Goal: Complete application form: Complete application form

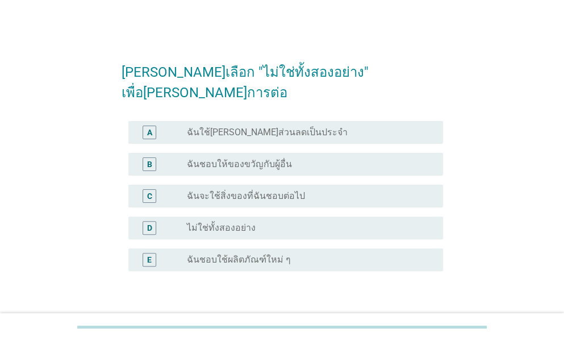
click at [235, 222] on label "ไม่ใช่ทั้งสองอย่าง" at bounding box center [221, 227] width 69 height 11
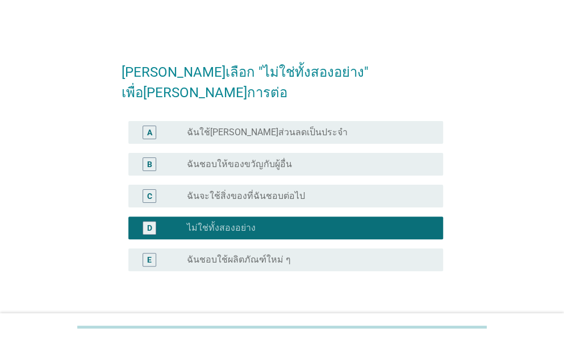
click at [416, 318] on div "ต่อไป" at bounding box center [413, 325] width 32 height 14
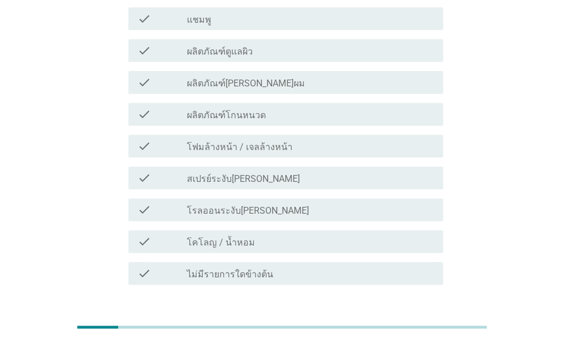
scroll to position [36, 0]
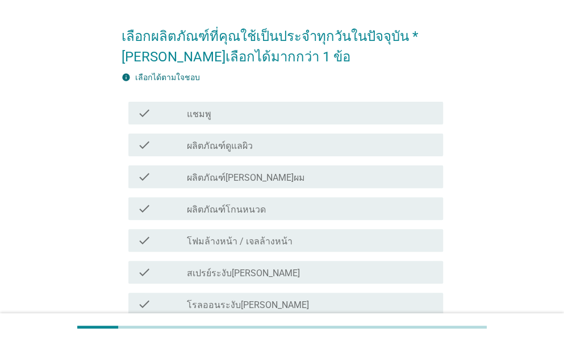
click at [220, 104] on div "check check_box_outline_blank แชมพู" at bounding box center [285, 113] width 315 height 23
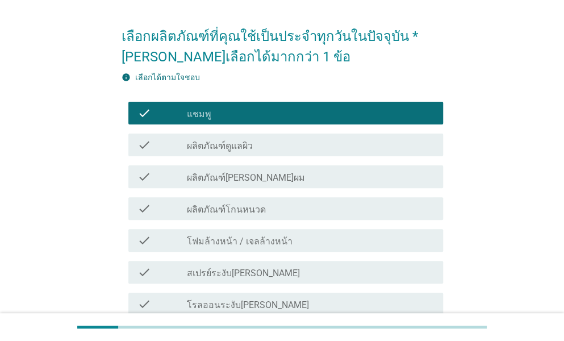
click at [220, 239] on label "โฟมล้างหน้า / เจลล้างหน้า" at bounding box center [240, 241] width 106 height 11
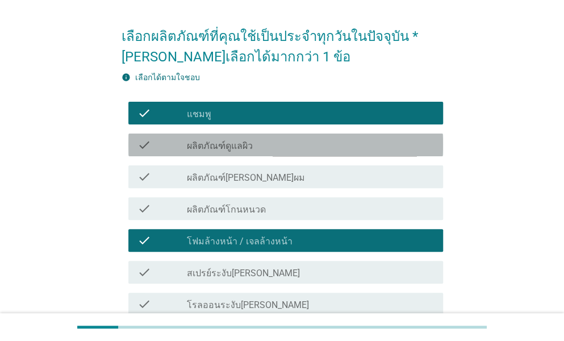
click at [208, 143] on label "ผลิตภัณฑ์ดูแลผิว" at bounding box center [220, 145] width 66 height 11
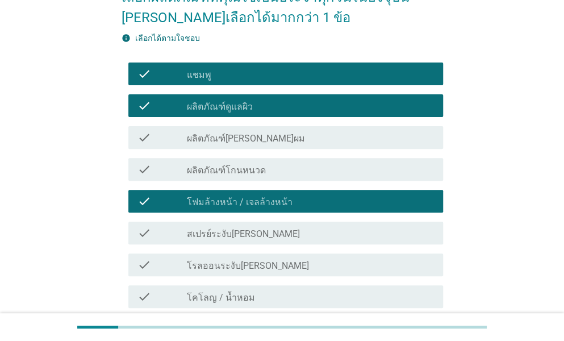
scroll to position [93, 0]
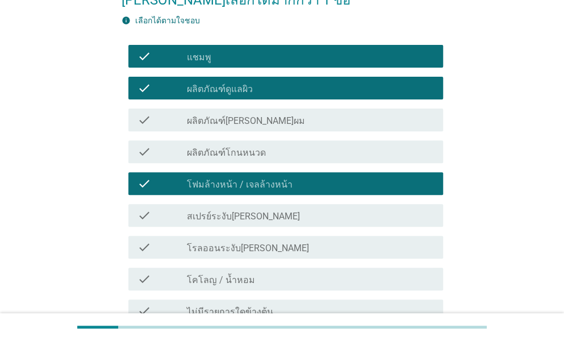
click at [210, 214] on label "สเปรย์ระงับ[PERSON_NAME]" at bounding box center [243, 216] width 113 height 11
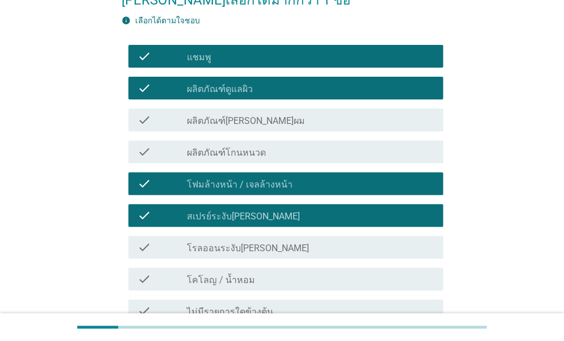
click at [206, 204] on div "check check_box สเปรย์ระงับ[PERSON_NAME]" at bounding box center [285, 215] width 315 height 23
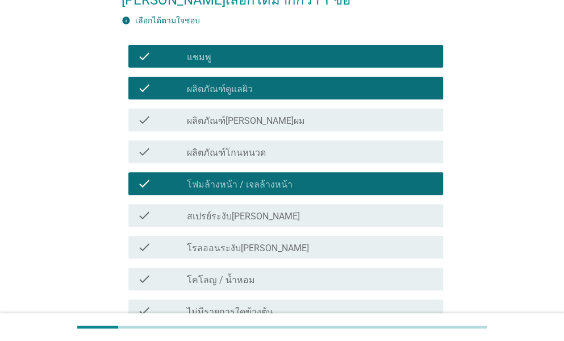
click at [203, 242] on label "โรลออนระงับ[PERSON_NAME]" at bounding box center [248, 247] width 122 height 11
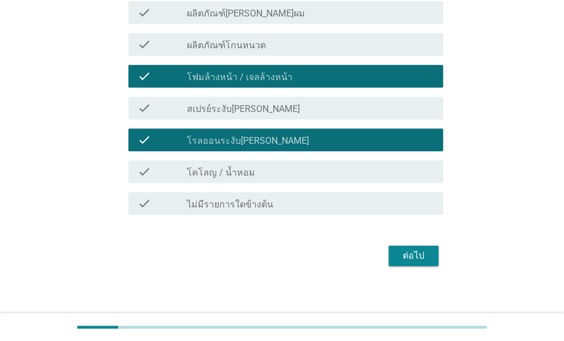
scroll to position [206, 0]
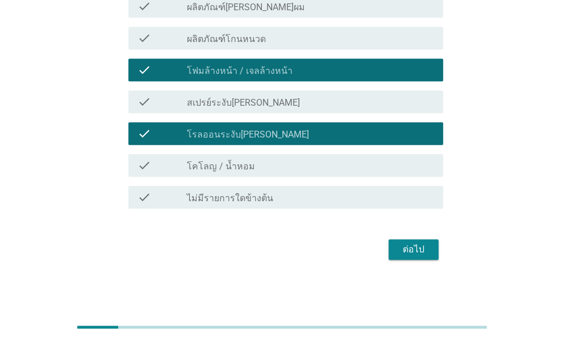
click at [204, 170] on label "โคโลญ / น้ำหอม" at bounding box center [221, 166] width 68 height 11
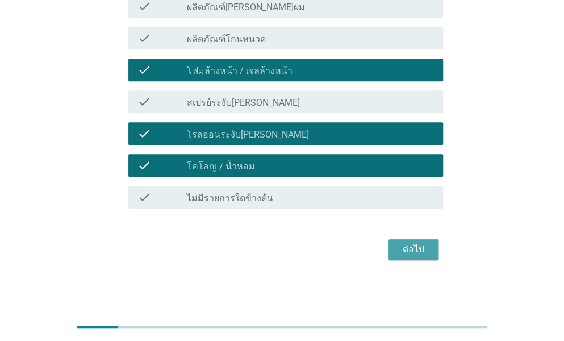
click at [425, 246] on div "ต่อไป" at bounding box center [413, 249] width 32 height 14
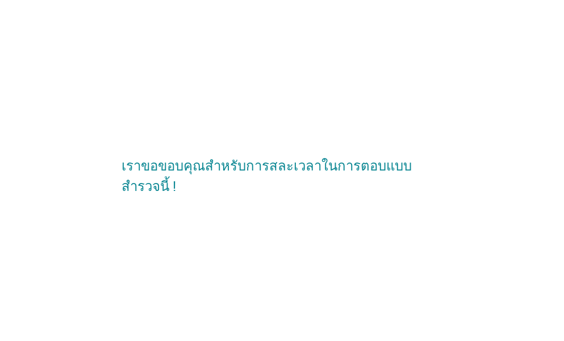
scroll to position [0, 0]
